Goal: Information Seeking & Learning: Understand process/instructions

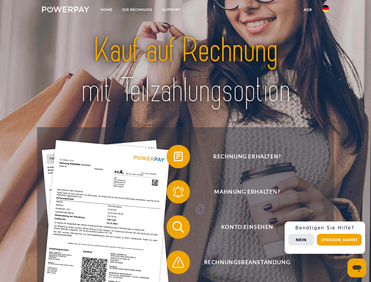
click at [66, 10] on img at bounding box center [65, 9] width 47 height 6
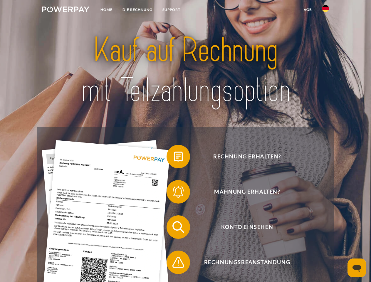
click at [326, 10] on img at bounding box center [325, 8] width 7 height 7
click at [308, 10] on link "agb" at bounding box center [308, 9] width 18 height 11
click at [174, 158] on span at bounding box center [169, 156] width 29 height 29
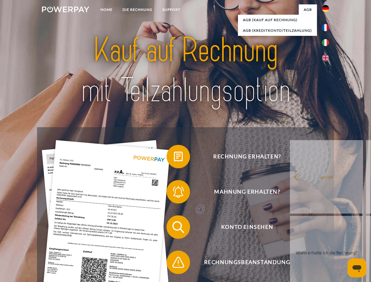
click at [174, 193] on span at bounding box center [169, 191] width 29 height 29
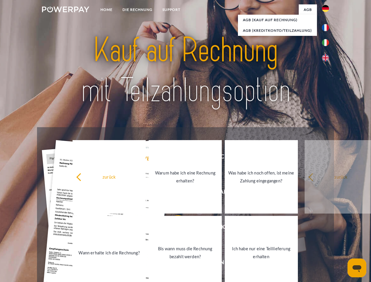
click at [174, 228] on link "Bis wann muss die Rechnung bezahlt werden?" at bounding box center [185, 253] width 73 height 74
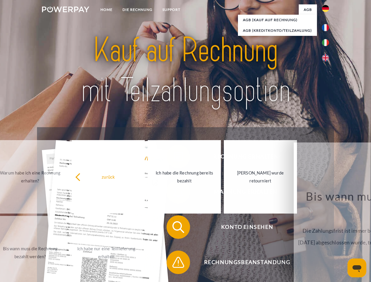
click at [174, 264] on span at bounding box center [169, 262] width 29 height 29
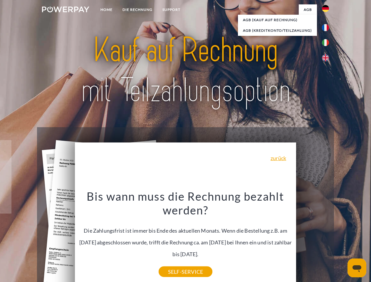
click at [327, 238] on div "Rechnung erhalten? Mahnung erhalten? Konto einsehen" at bounding box center [185, 244] width 297 height 235
click at [313, 239] on span "Konto einsehen" at bounding box center [247, 228] width 144 height 24
click at [342, 240] on header "Home DIE RECHNUNG SUPPORT" at bounding box center [185, 203] width 371 height 406
